Goal: Task Accomplishment & Management: Manage account settings

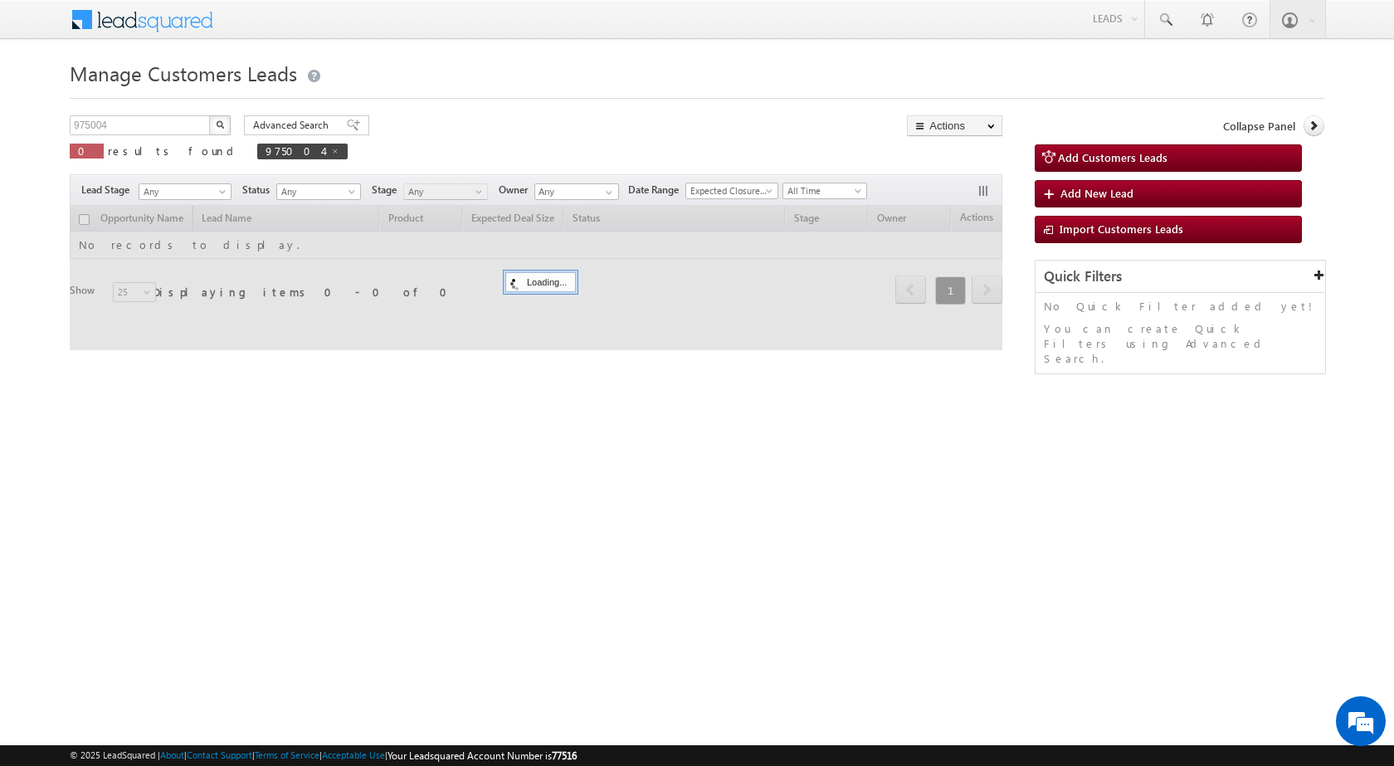
click at [221, 123] on img "button" at bounding box center [220, 124] width 8 height 8
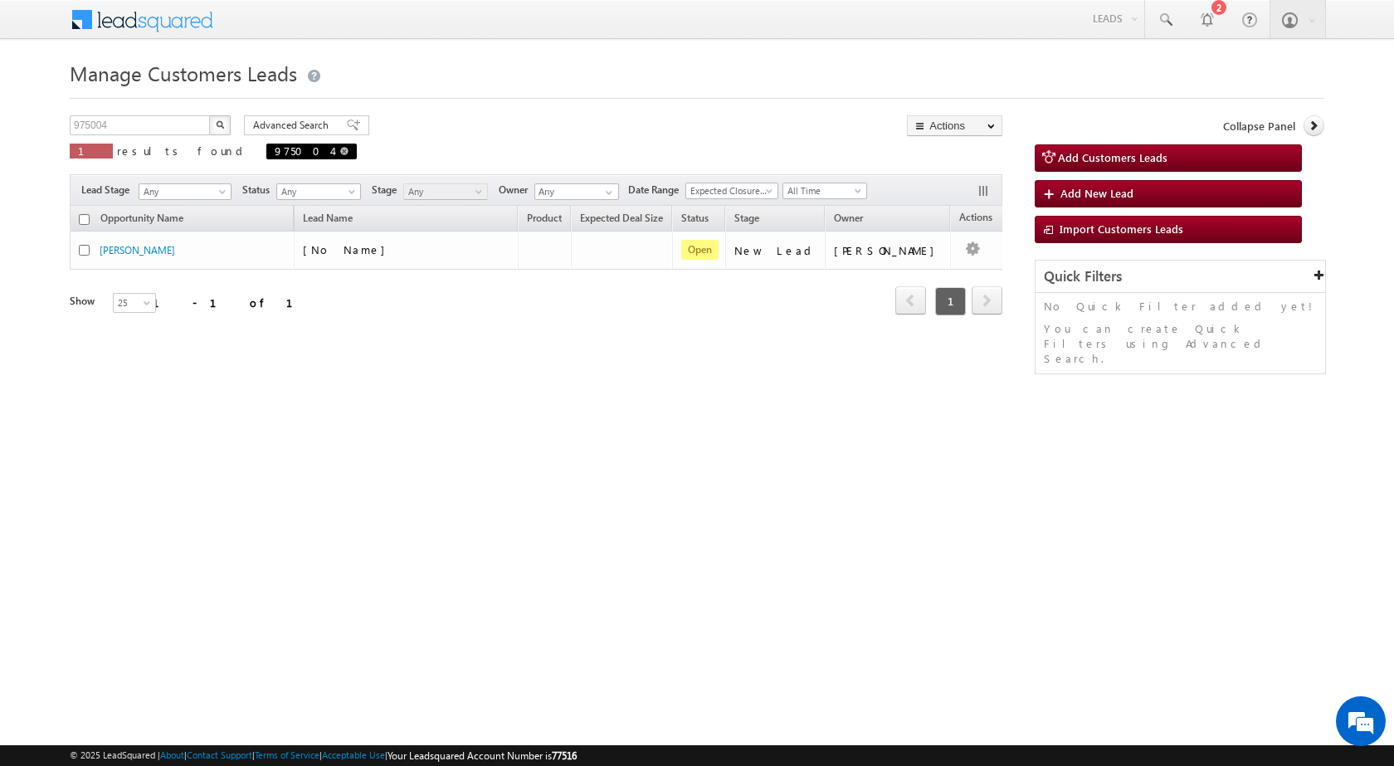
click at [340, 148] on span at bounding box center [344, 151] width 8 height 8
type input "Search Customers Leads"
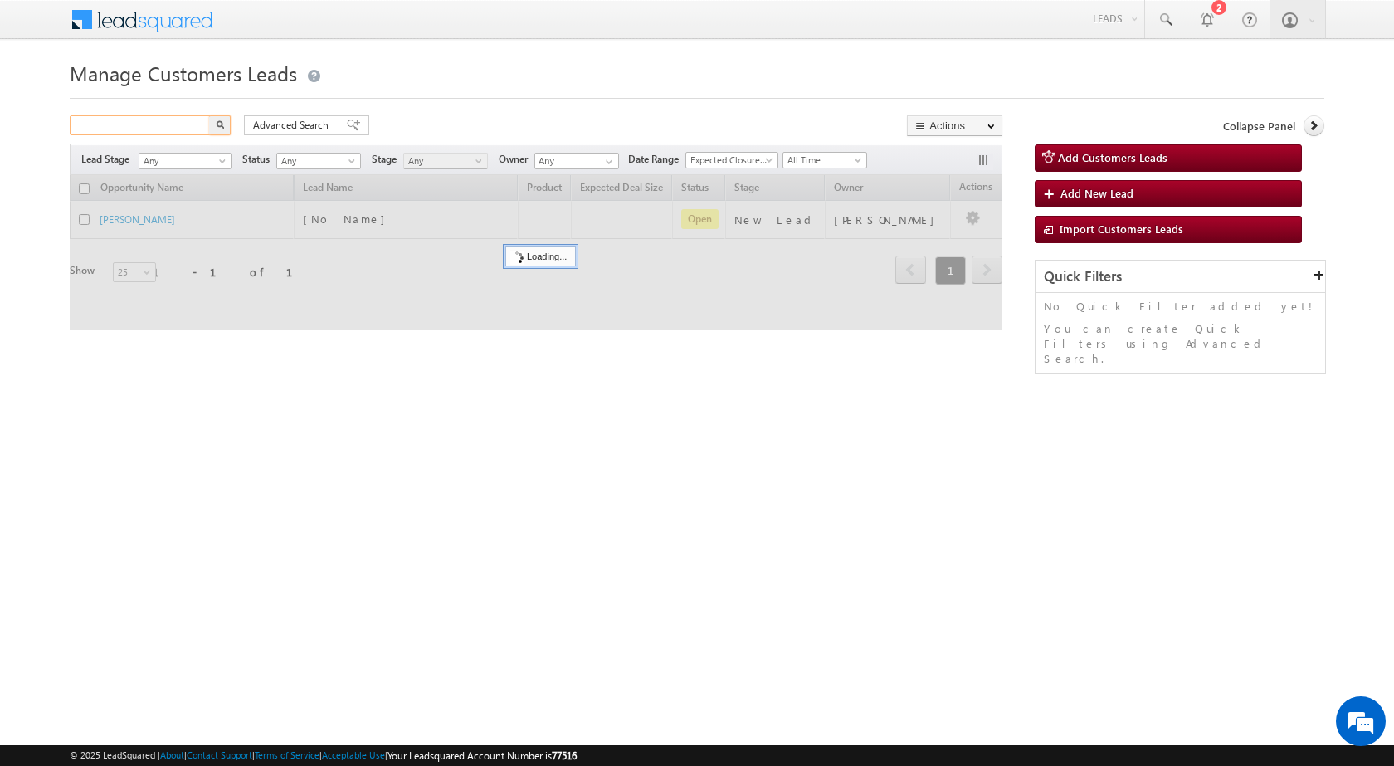
click at [173, 129] on input "text" at bounding box center [141, 125] width 142 height 20
paste input "970545"
type input "970545"
click at [220, 124] on img "button" at bounding box center [220, 124] width 8 height 8
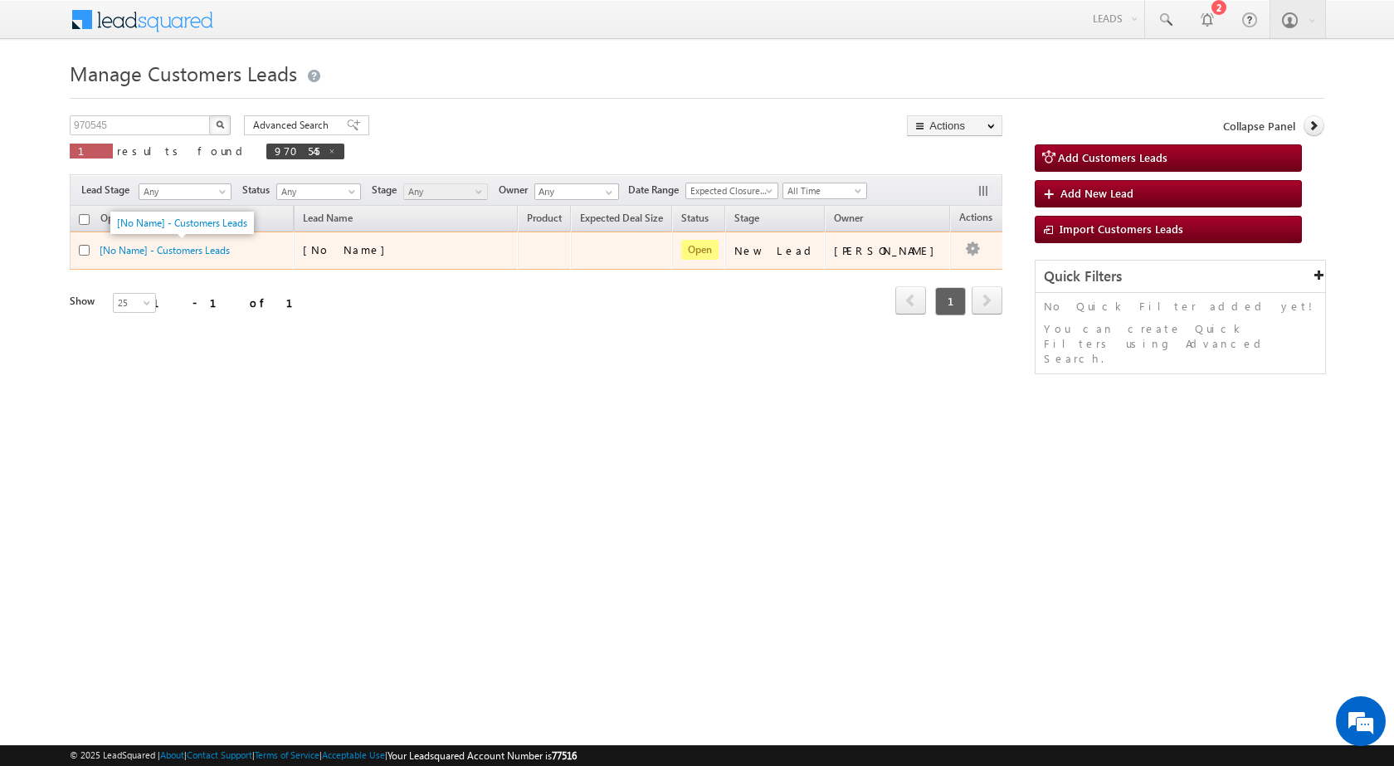
click at [177, 242] on span "[No Name] - Customers Leads" at bounding box center [165, 249] width 130 height 14
click at [177, 252] on link "[No Name] - Customers Leads" at bounding box center [165, 250] width 130 height 12
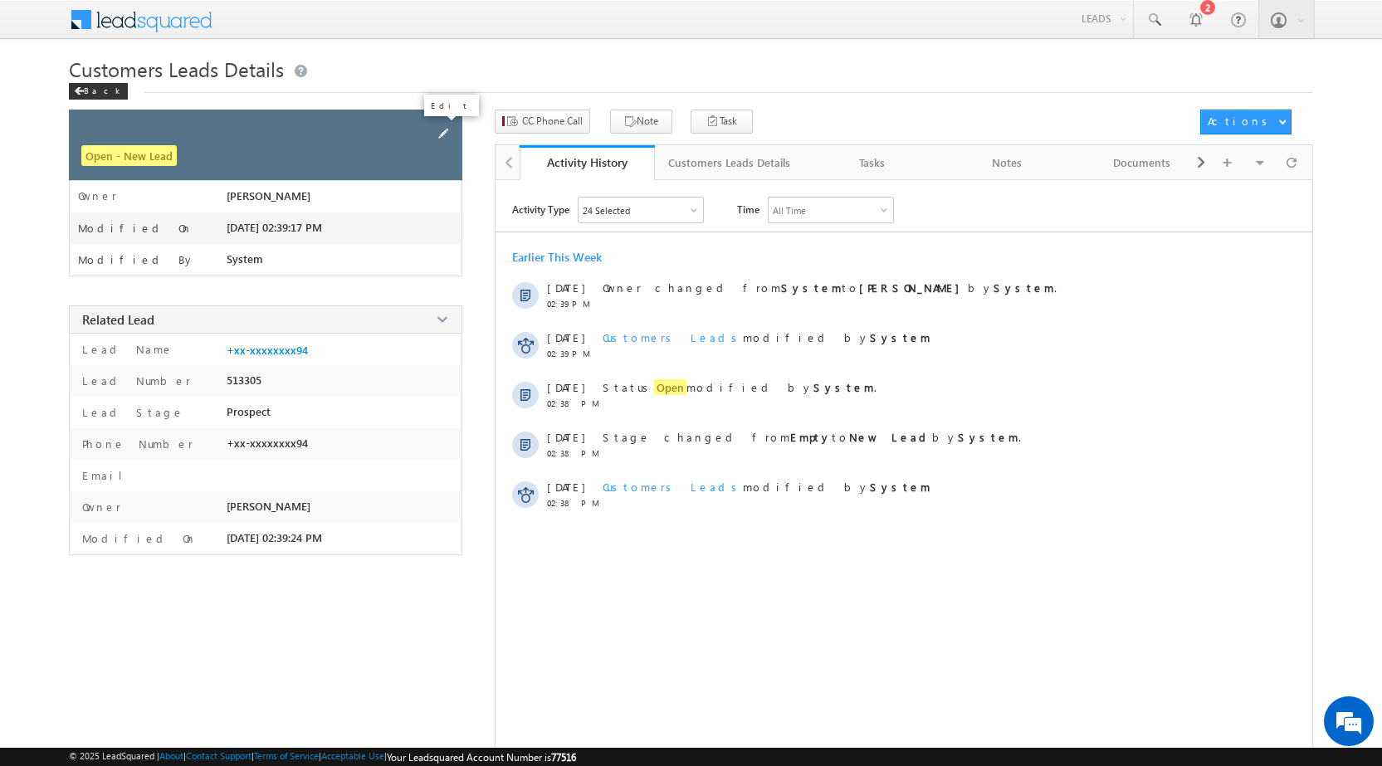
click at [446, 129] on span at bounding box center [443, 134] width 18 height 18
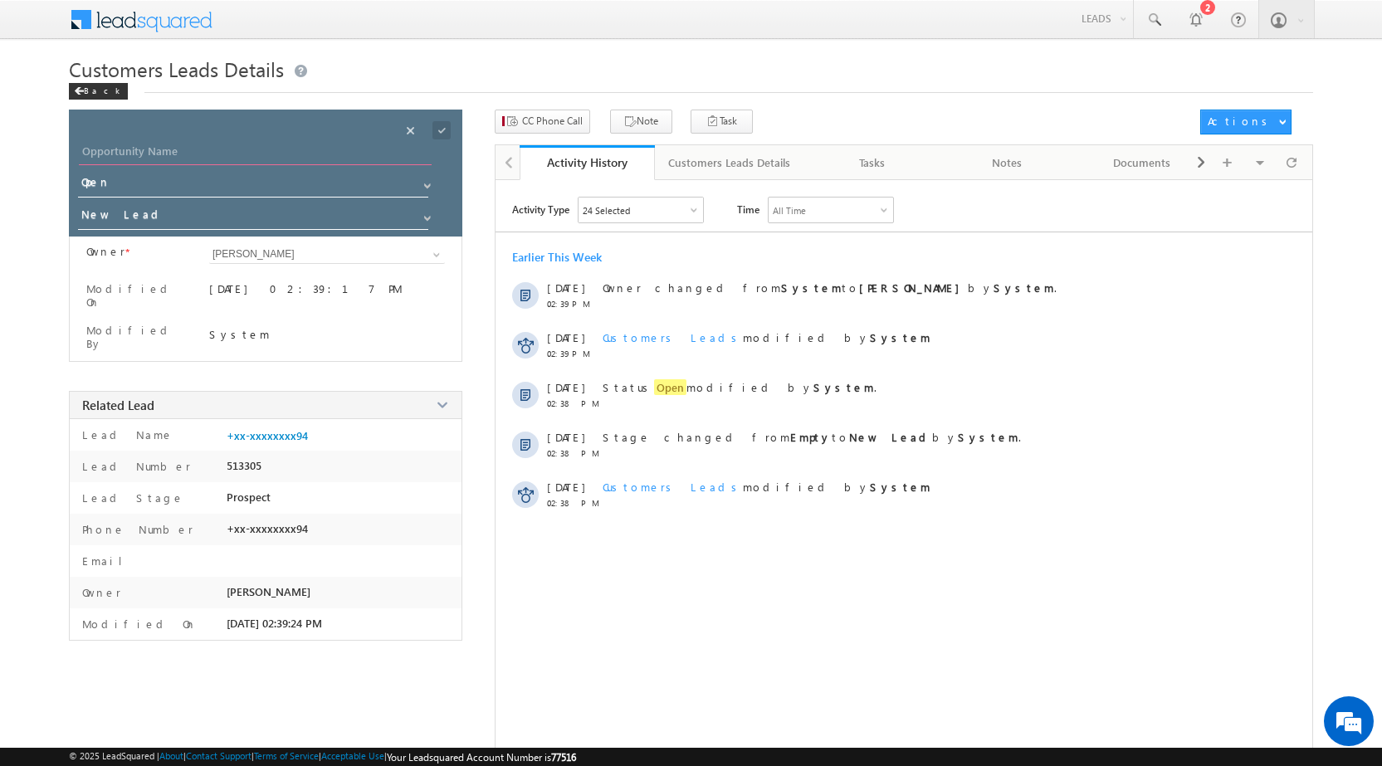
click at [261, 144] on input "Opportunity Name" at bounding box center [255, 153] width 353 height 23
click at [150, 159] on input "zee" at bounding box center [255, 153] width 353 height 23
paste input "[PERSON_NAME]"
type input "[PERSON_NAME]"
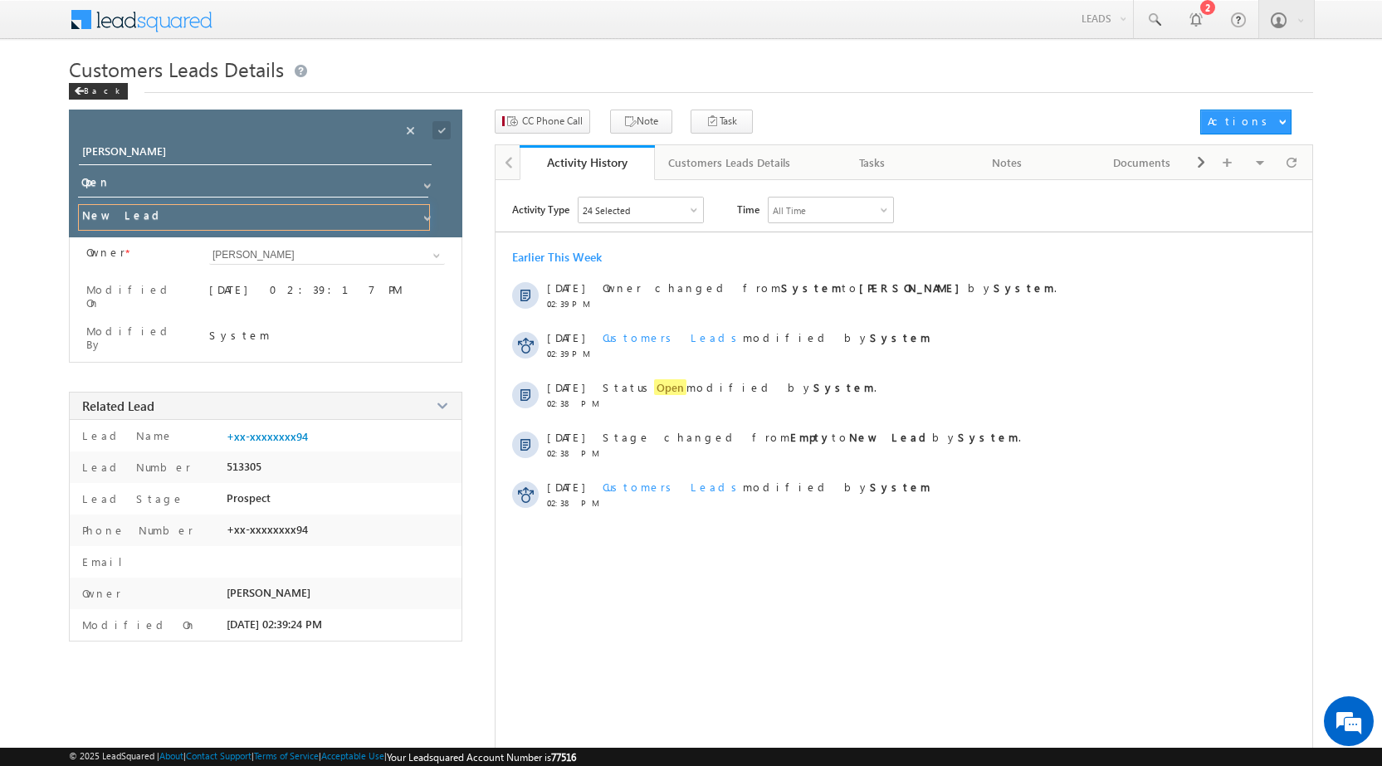
click at [149, 219] on input "New Lead" at bounding box center [254, 217] width 352 height 27
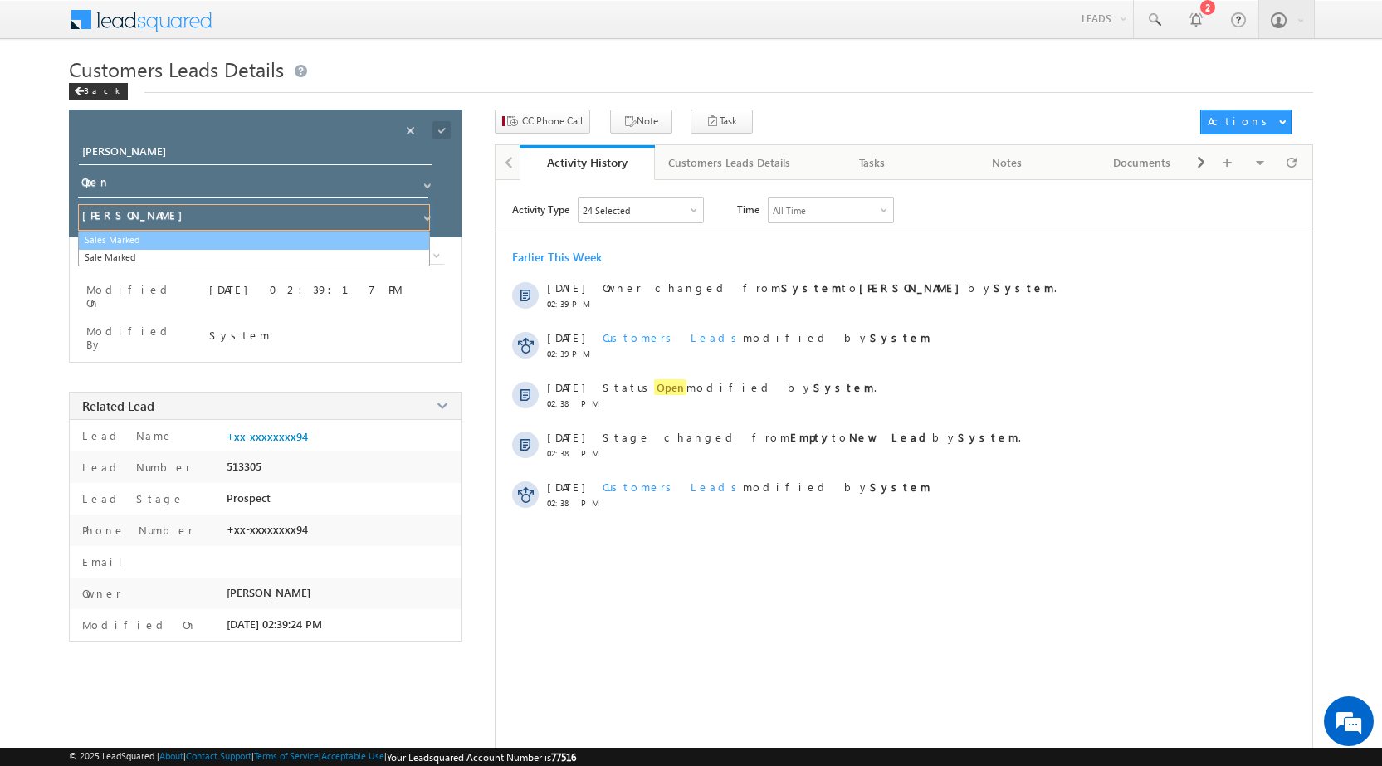
click at [166, 241] on link "Sales Marked" at bounding box center [254, 240] width 352 height 19
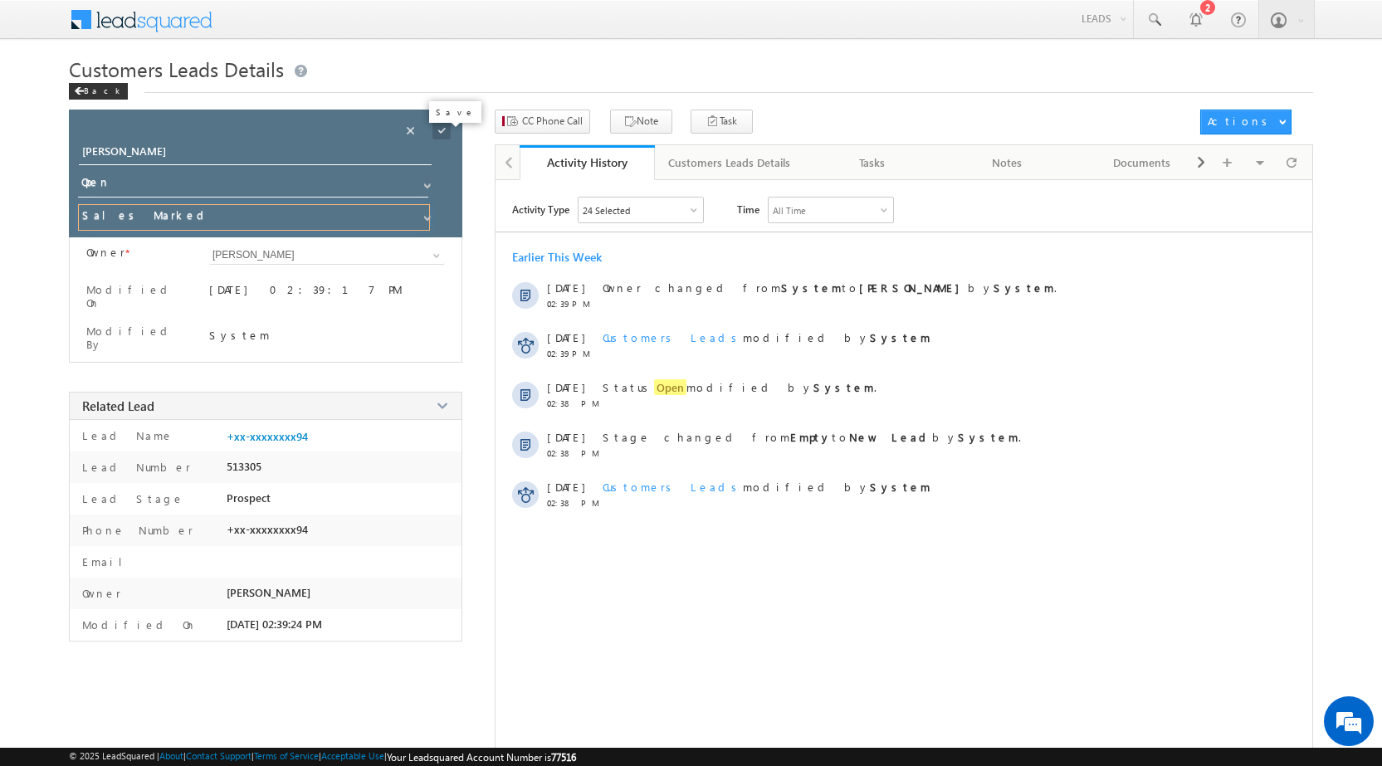
type input "Sales Marked"
click at [440, 128] on span at bounding box center [441, 130] width 18 height 18
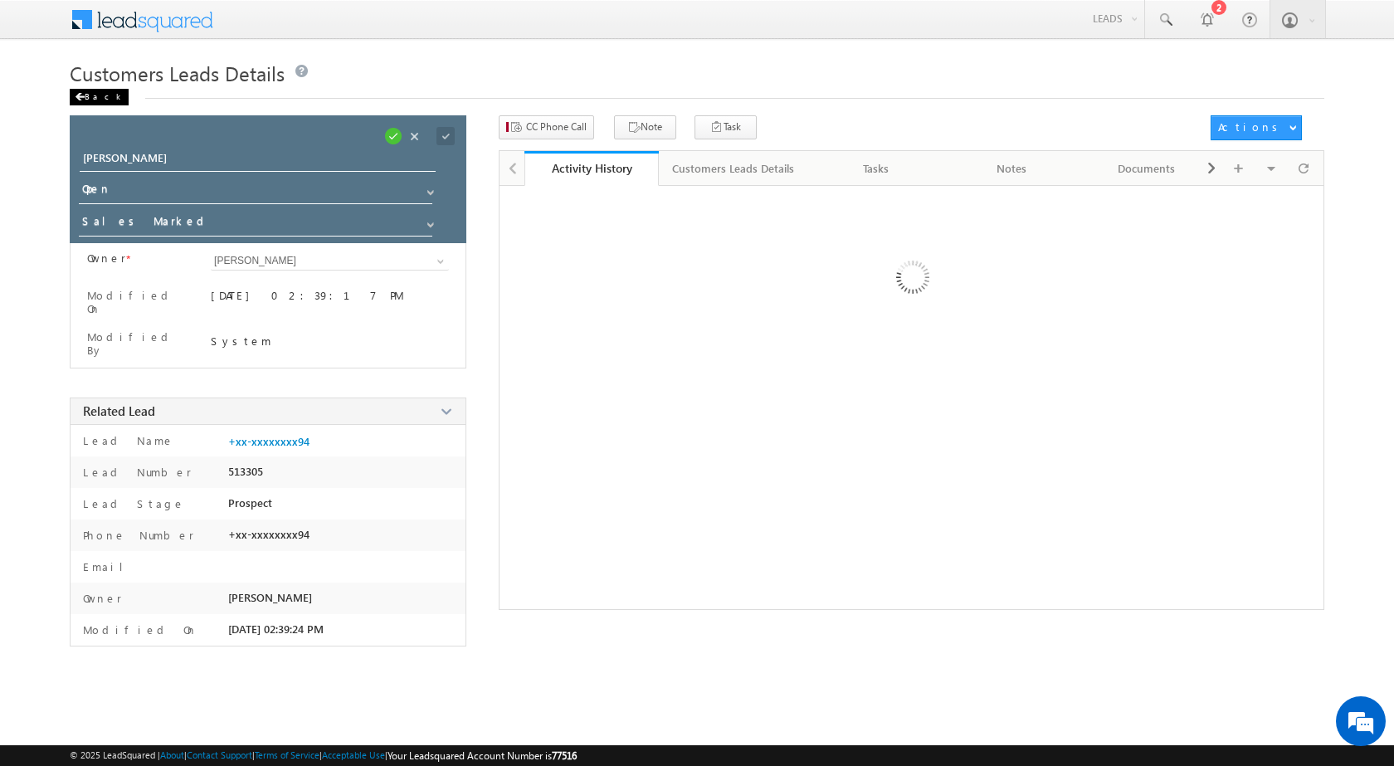
click at [93, 95] on div "Back" at bounding box center [99, 97] width 59 height 17
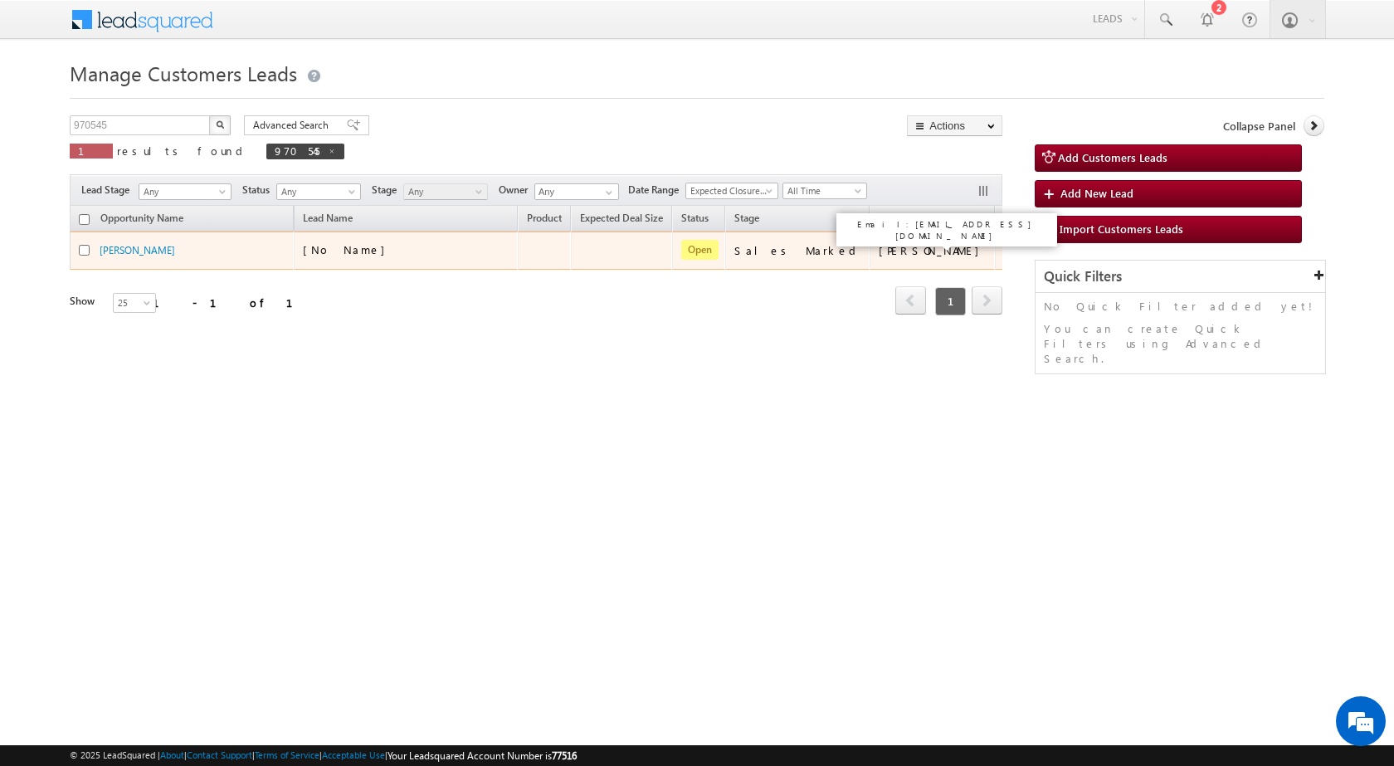
click at [900, 250] on div "[PERSON_NAME]" at bounding box center [933, 250] width 109 height 15
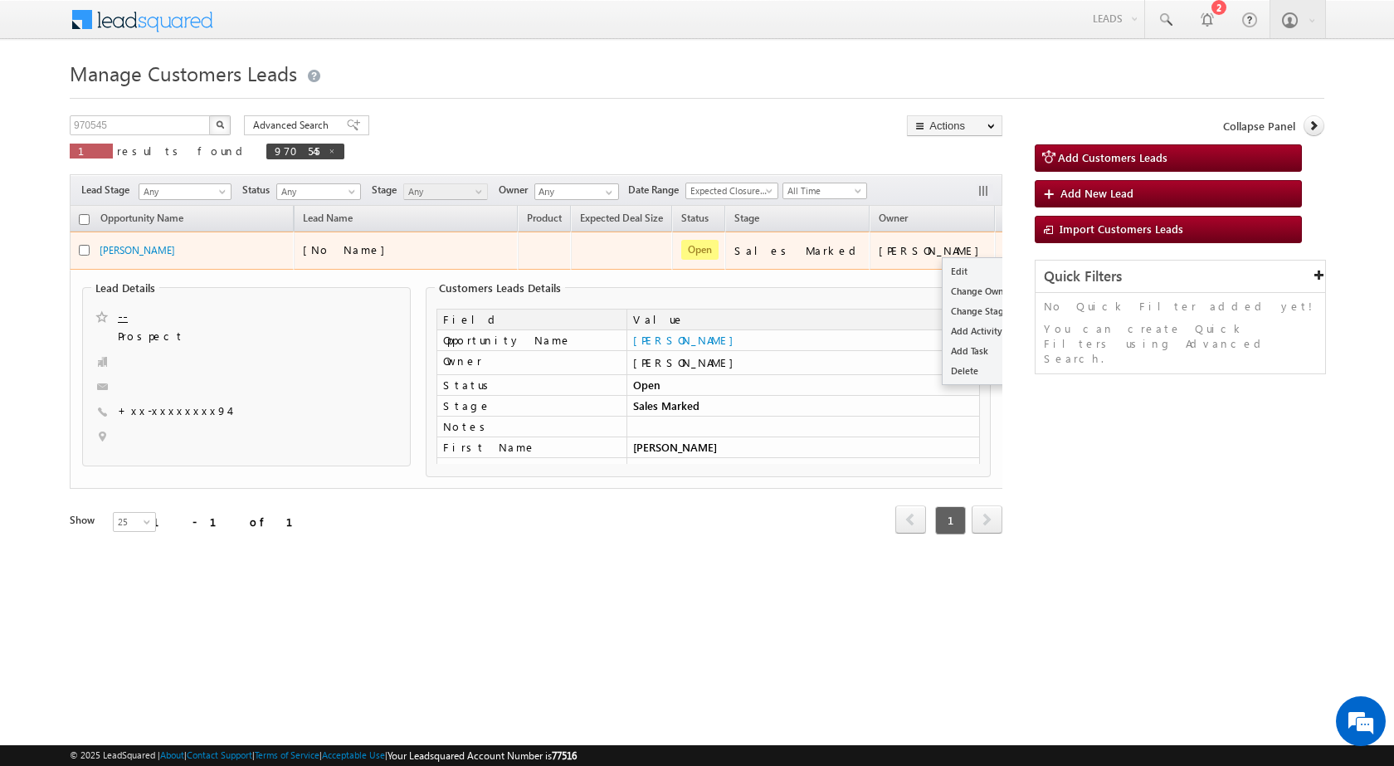
click at [1009, 252] on button "button" at bounding box center [1017, 250] width 17 height 17
click at [943, 269] on link "Edit" at bounding box center [984, 271] width 83 height 20
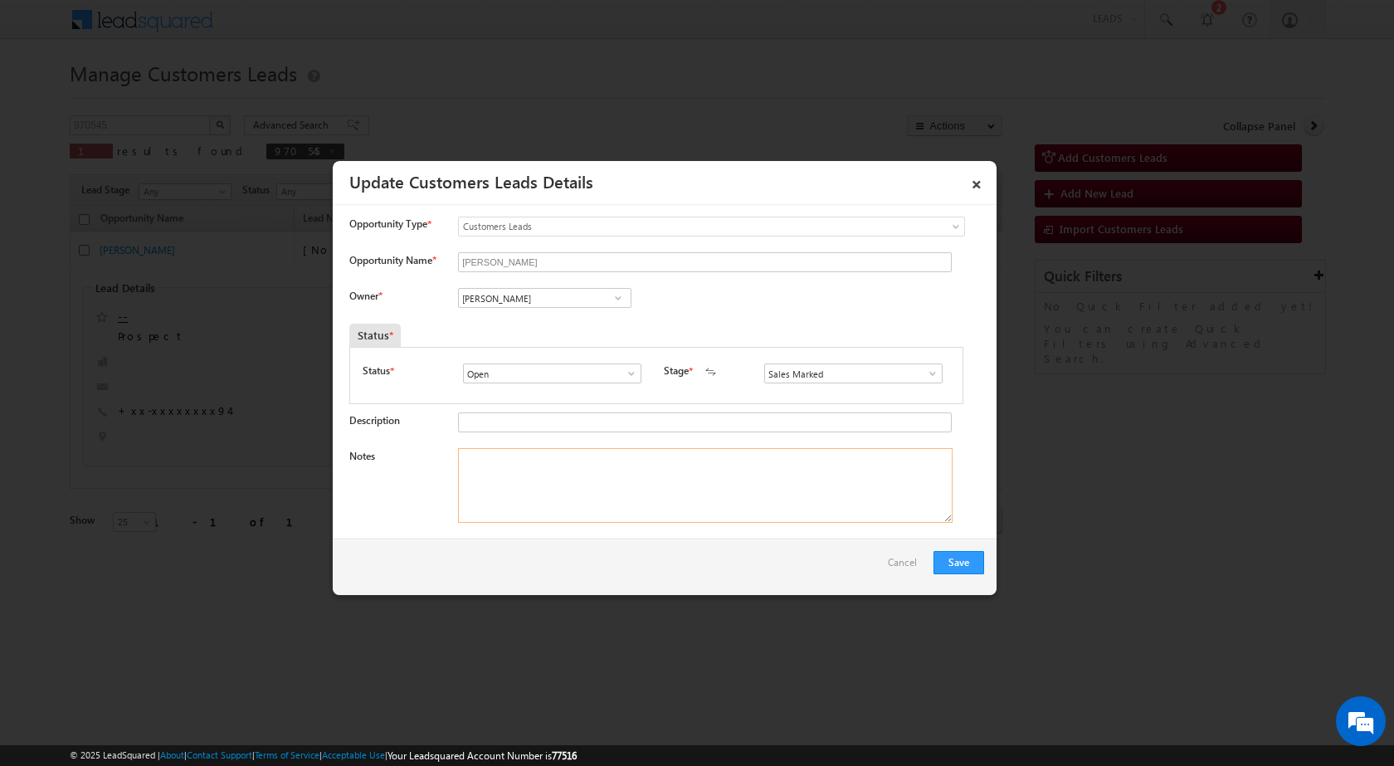
click at [633, 503] on textarea "Notes" at bounding box center [705, 485] width 495 height 75
paste textarea "Mobile no - [PHONE_NUMBER] / Name - [PERSON_NAME] / Registry / Vasiyatnama / Na…"
type textarea "Mobile no - [PHONE_NUMBER] / Name - [PERSON_NAME] / Registry / Vasiyatnama / Na…"
drag, startPoint x: 727, startPoint y: 456, endPoint x: 534, endPoint y: 297, distance: 250.1
click at [534, 295] on input "[PERSON_NAME]" at bounding box center [544, 298] width 173 height 20
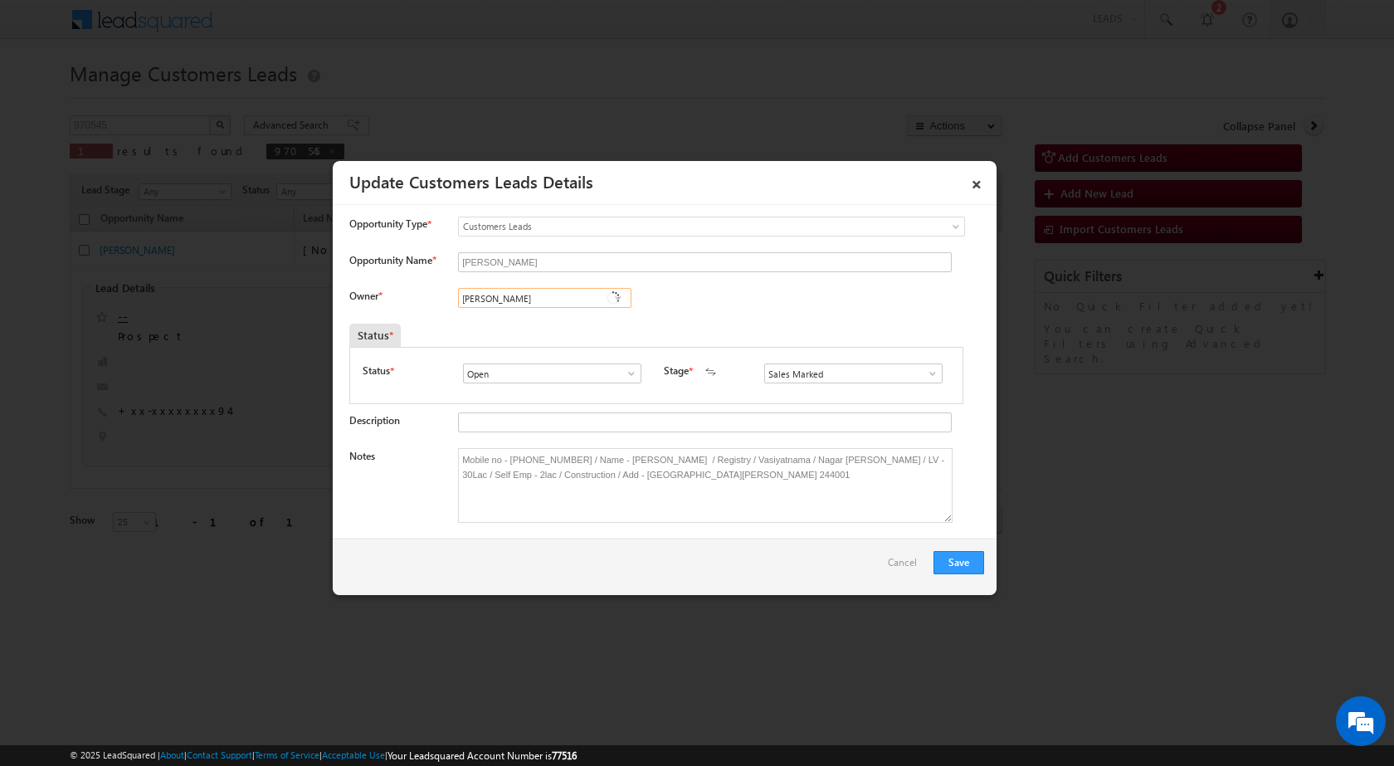
paste input "[PERSON_NAME][EMAIL_ADDRESS][PERSON_NAME][DOMAIN_NAME]"
click at [557, 331] on span "[PERSON_NAME][EMAIL_ADDRESS][PERSON_NAME][DOMAIN_NAME]" at bounding box center [539, 331] width 149 height 12
type input "[PERSON_NAME] [PERSON_NAME]"
click at [946, 570] on button "Save" at bounding box center [959, 562] width 51 height 23
